Goal: Navigation & Orientation: Find specific page/section

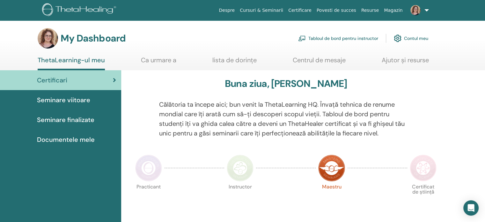
click at [77, 98] on span "Seminare viitoare" at bounding box center [63, 100] width 53 height 10
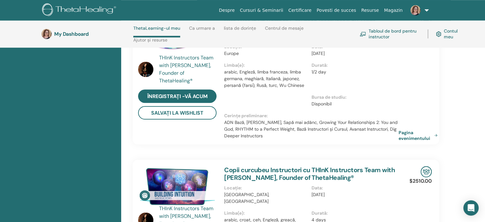
scroll to position [569, 0]
